Goal: Task Accomplishment & Management: Manage account settings

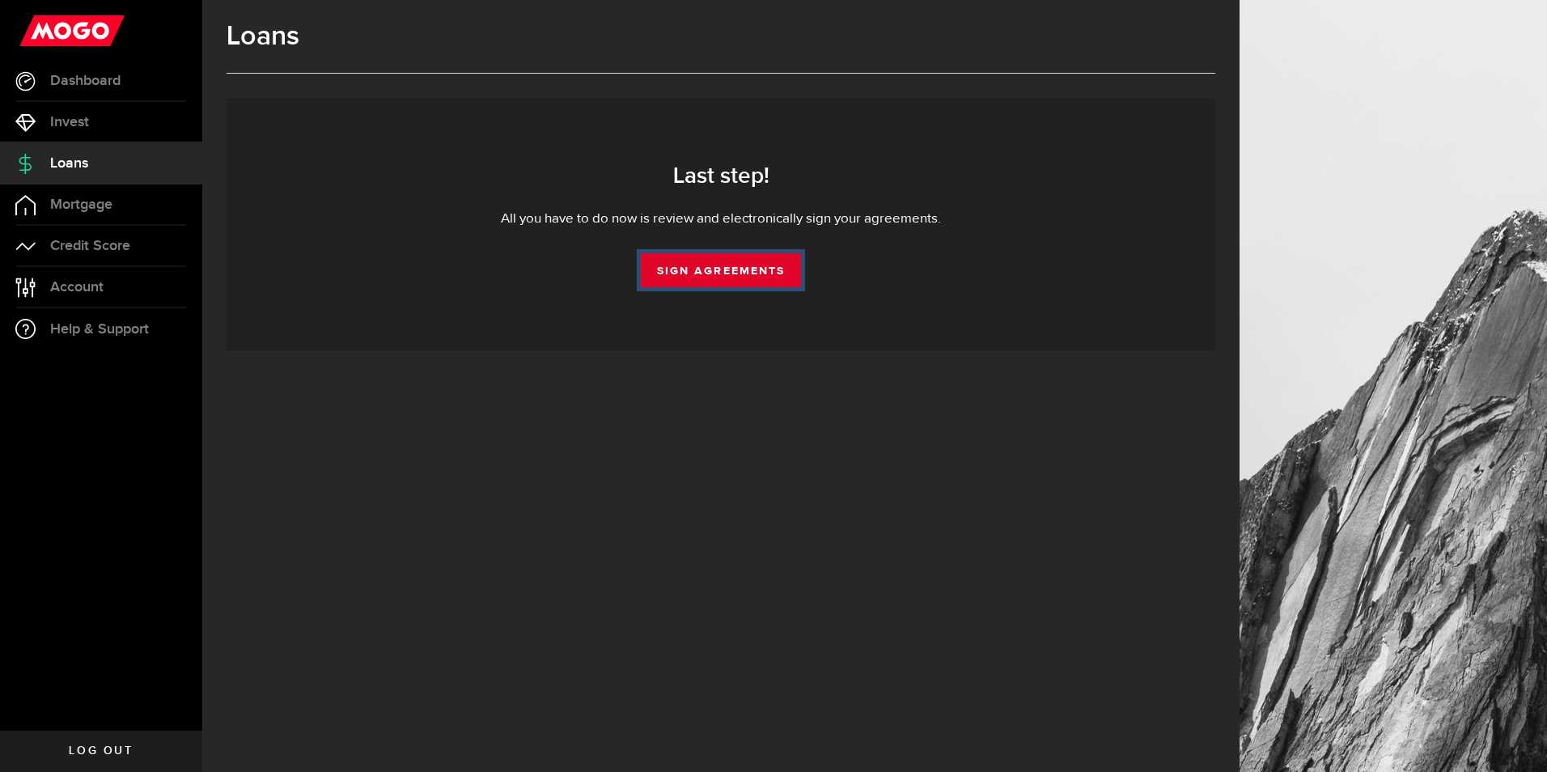
click at [770, 273] on link "Sign Agreements" at bounding box center [721, 270] width 160 height 34
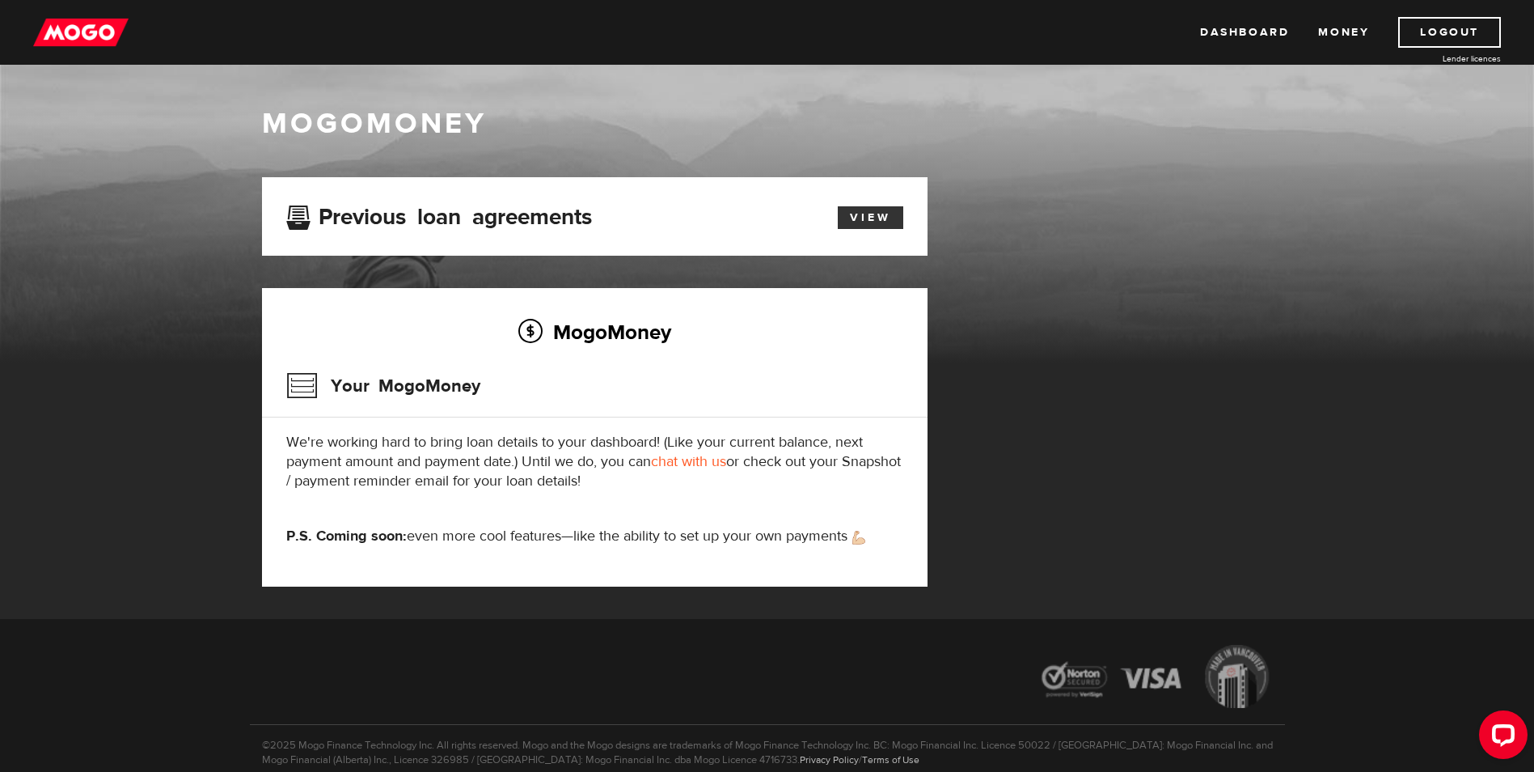
click at [869, 224] on link "View" at bounding box center [871, 217] width 66 height 23
click at [1225, 31] on link "Dashboard" at bounding box center [1244, 32] width 89 height 31
click at [883, 217] on link "View" at bounding box center [871, 217] width 66 height 23
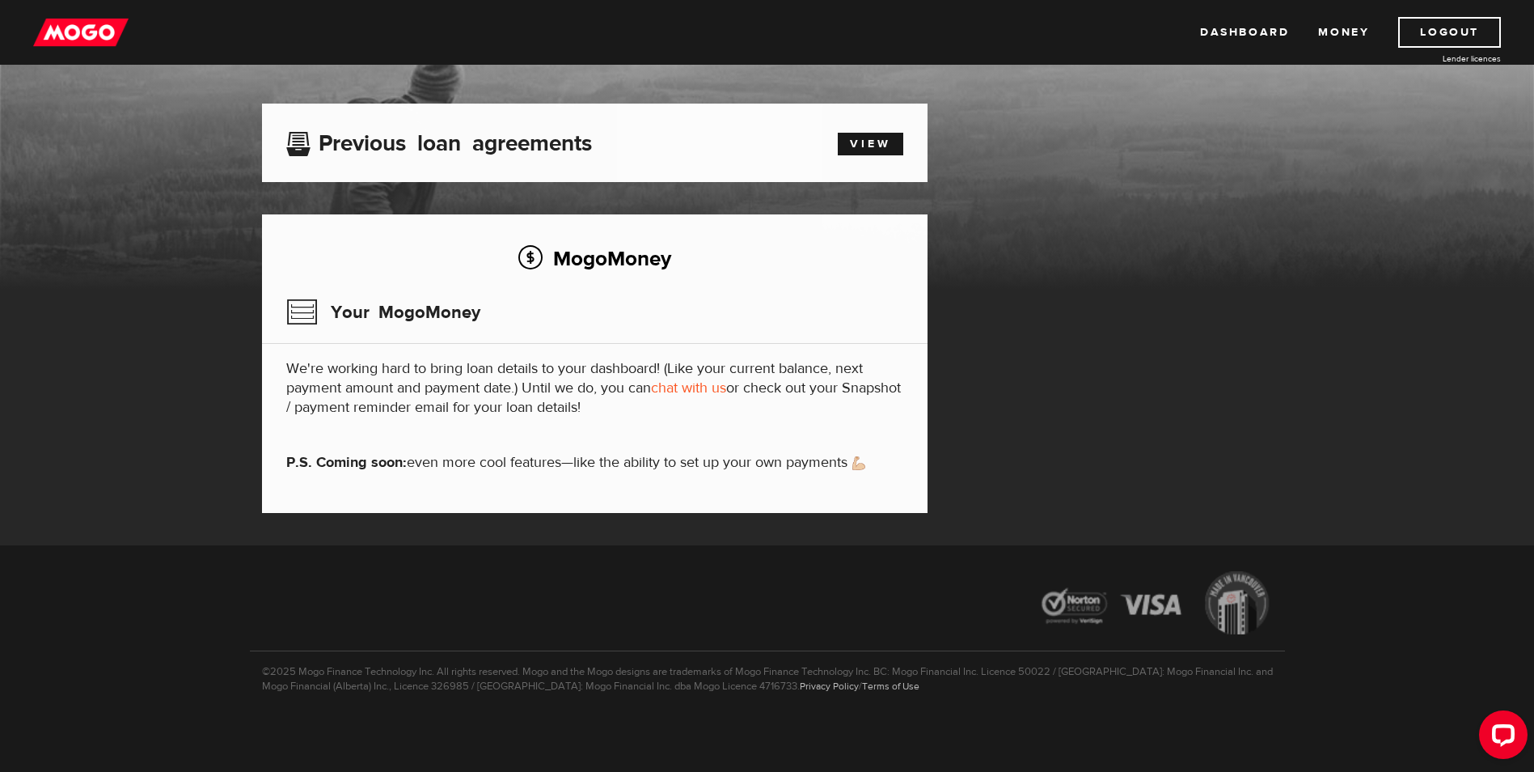
scroll to position [74, 0]
click at [104, 27] on img at bounding box center [80, 32] width 95 height 31
